Goal: Task Accomplishment & Management: Manage account settings

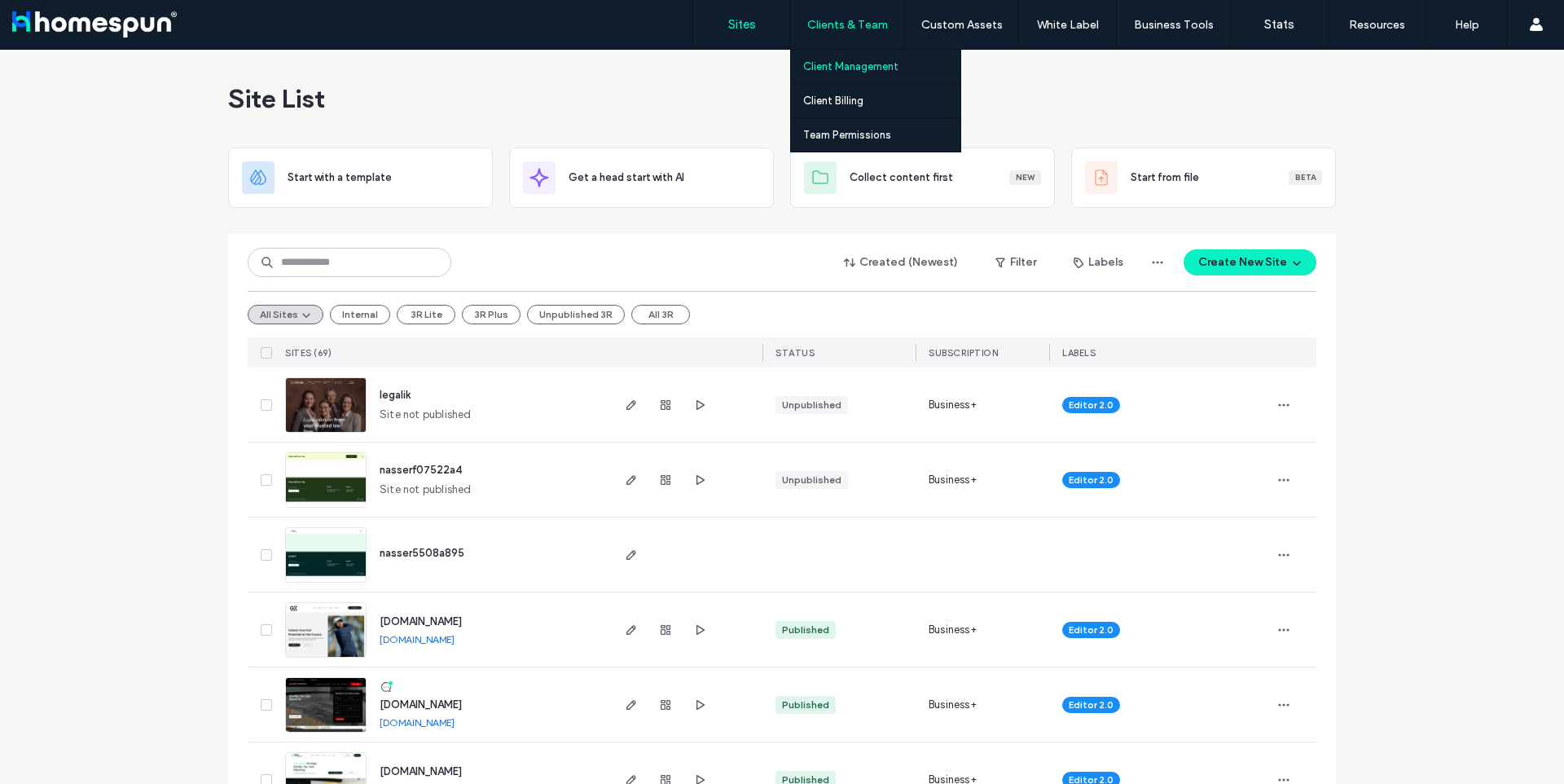
click at [861, 67] on label "Client Management" at bounding box center [851, 66] width 96 height 12
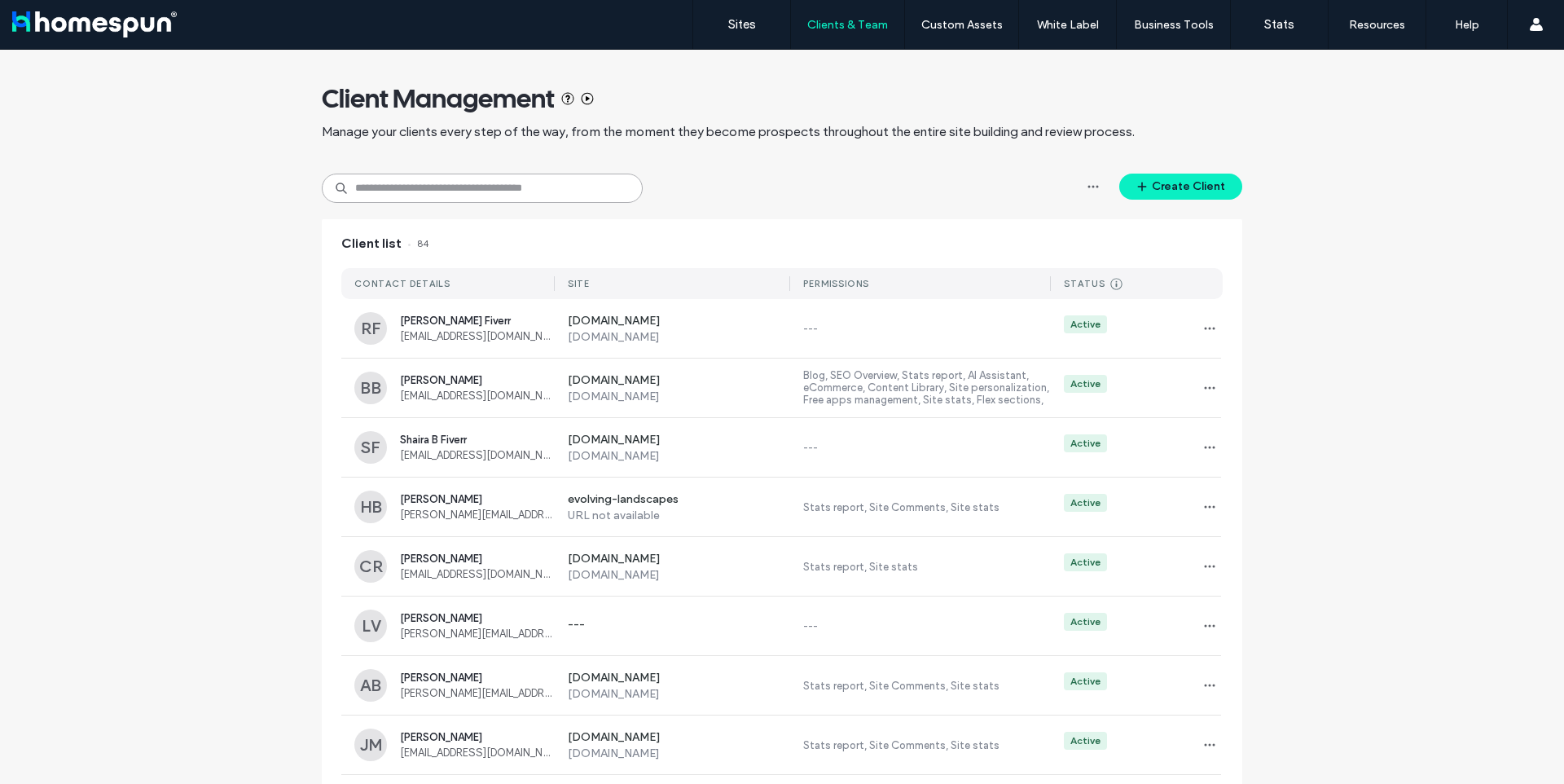
click at [453, 191] on input at bounding box center [481, 188] width 321 height 30
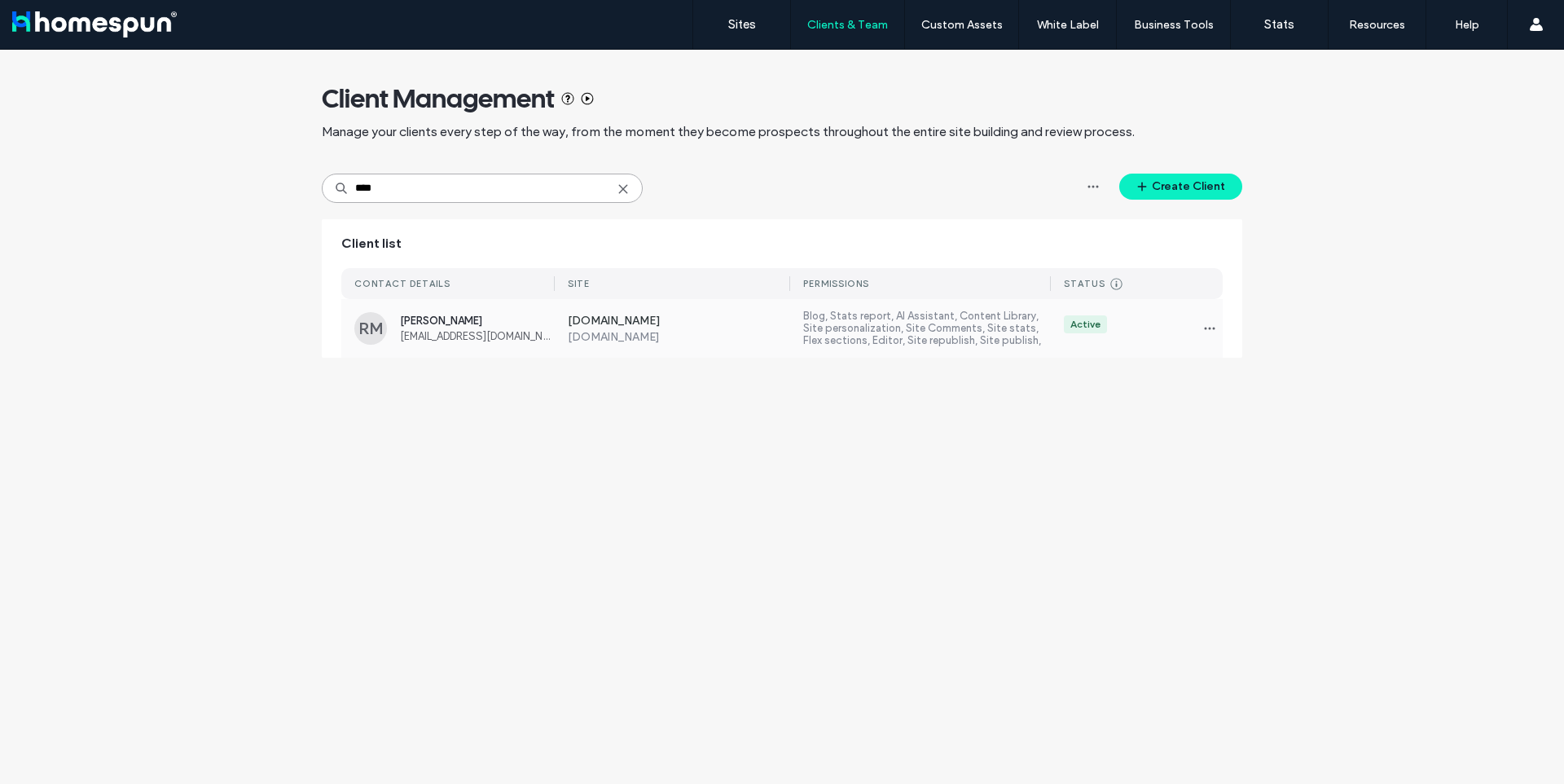
type input "****"
click at [757, 328] on label "www.geteternallyfit.com" at bounding box center [679, 322] width 223 height 16
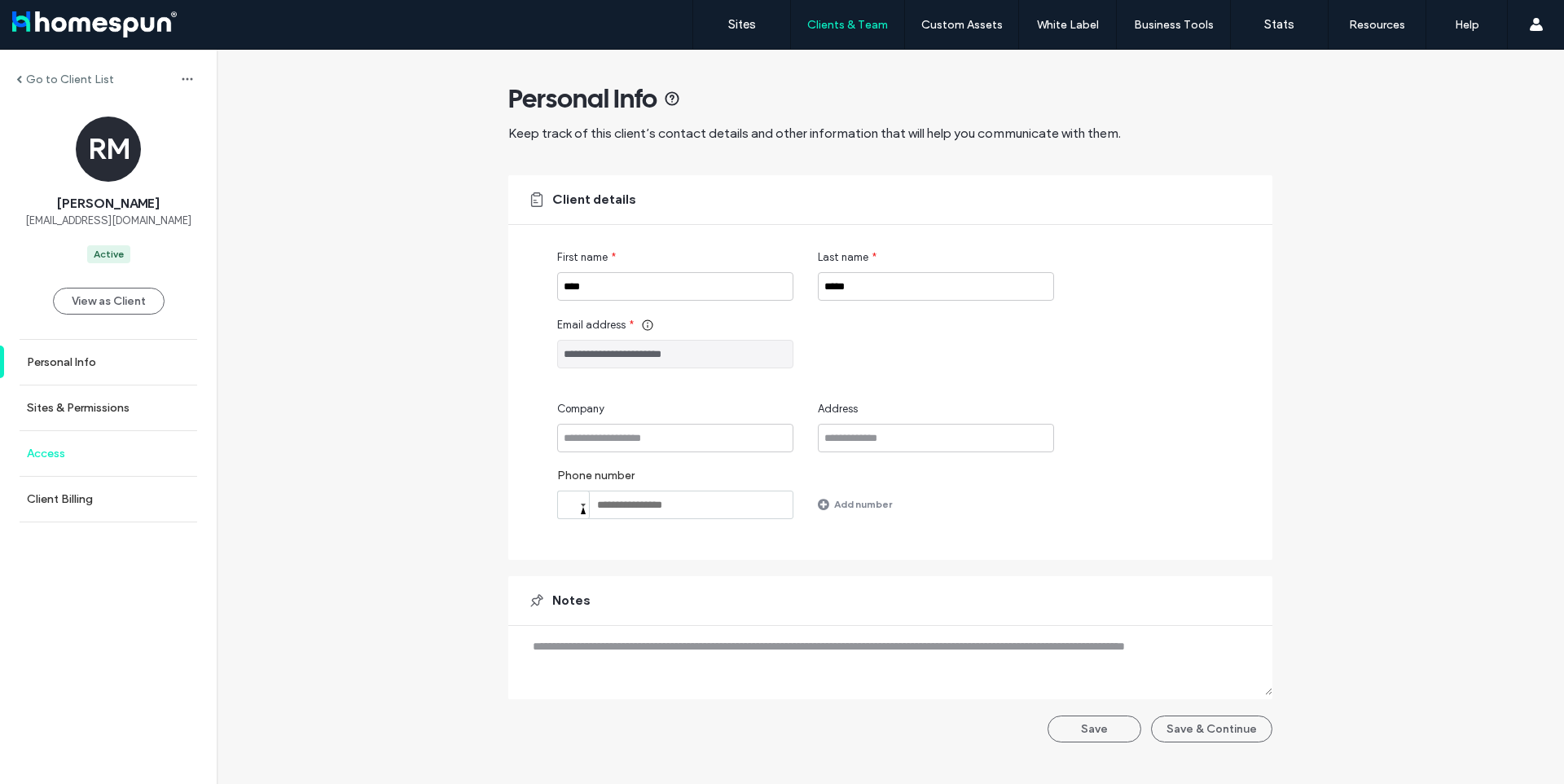
click at [35, 458] on label "Access" at bounding box center [46, 453] width 38 height 14
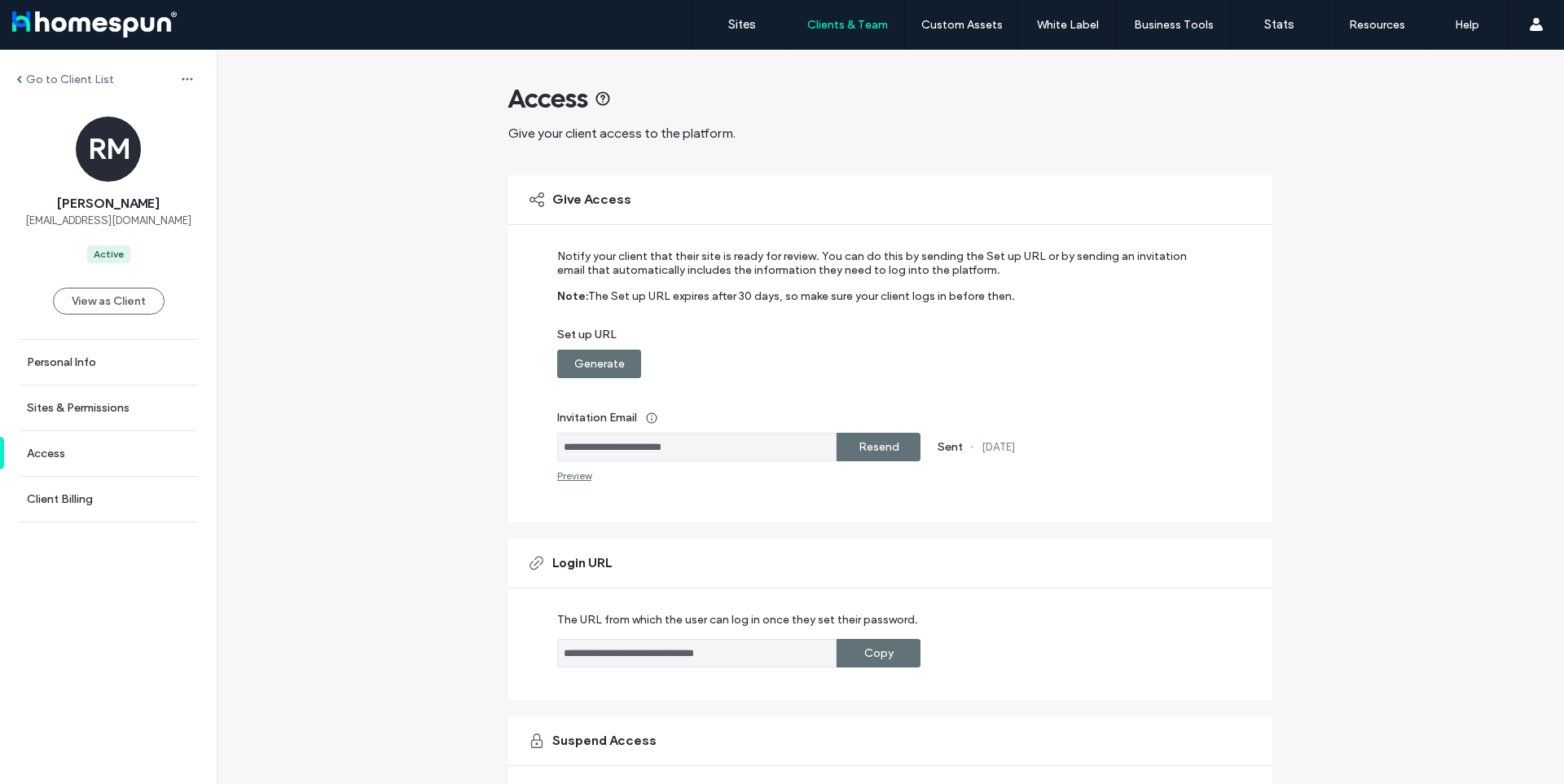
scroll to position [148, 0]
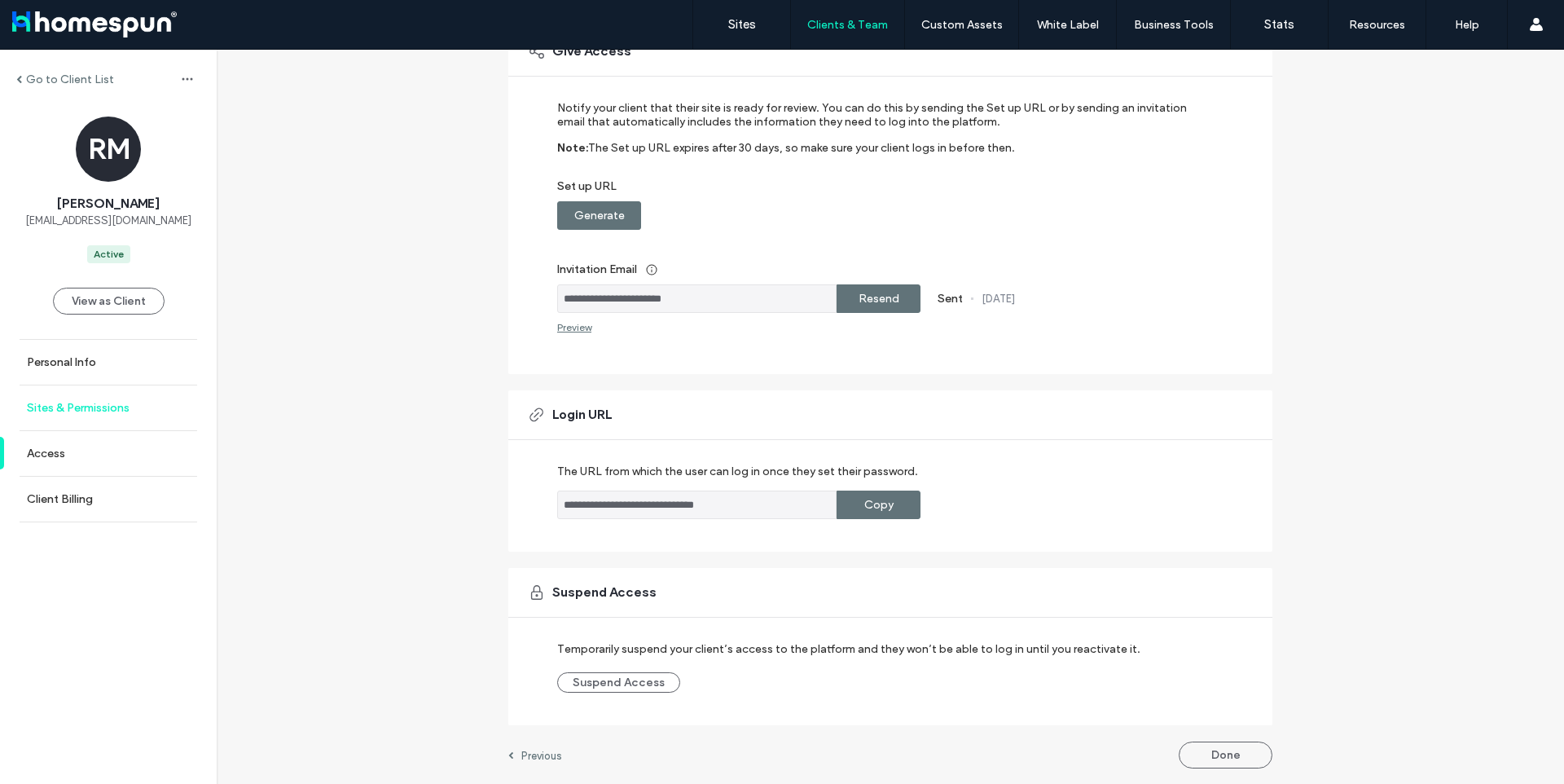
click at [157, 410] on link "Sites & Permissions" at bounding box center [108, 407] width 217 height 45
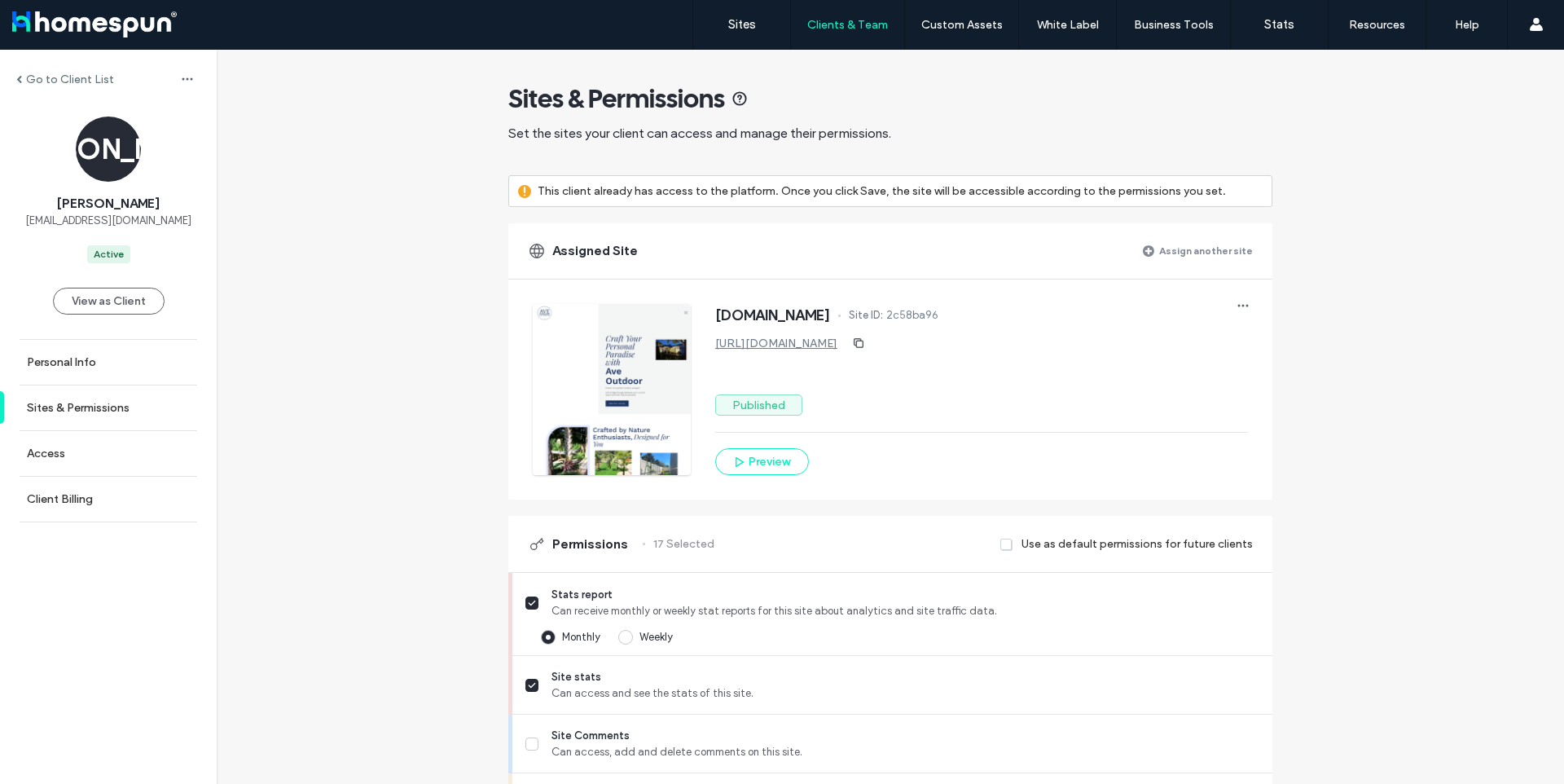
scroll to position [1018, 0]
